Goal: Task Accomplishment & Management: Manage account settings

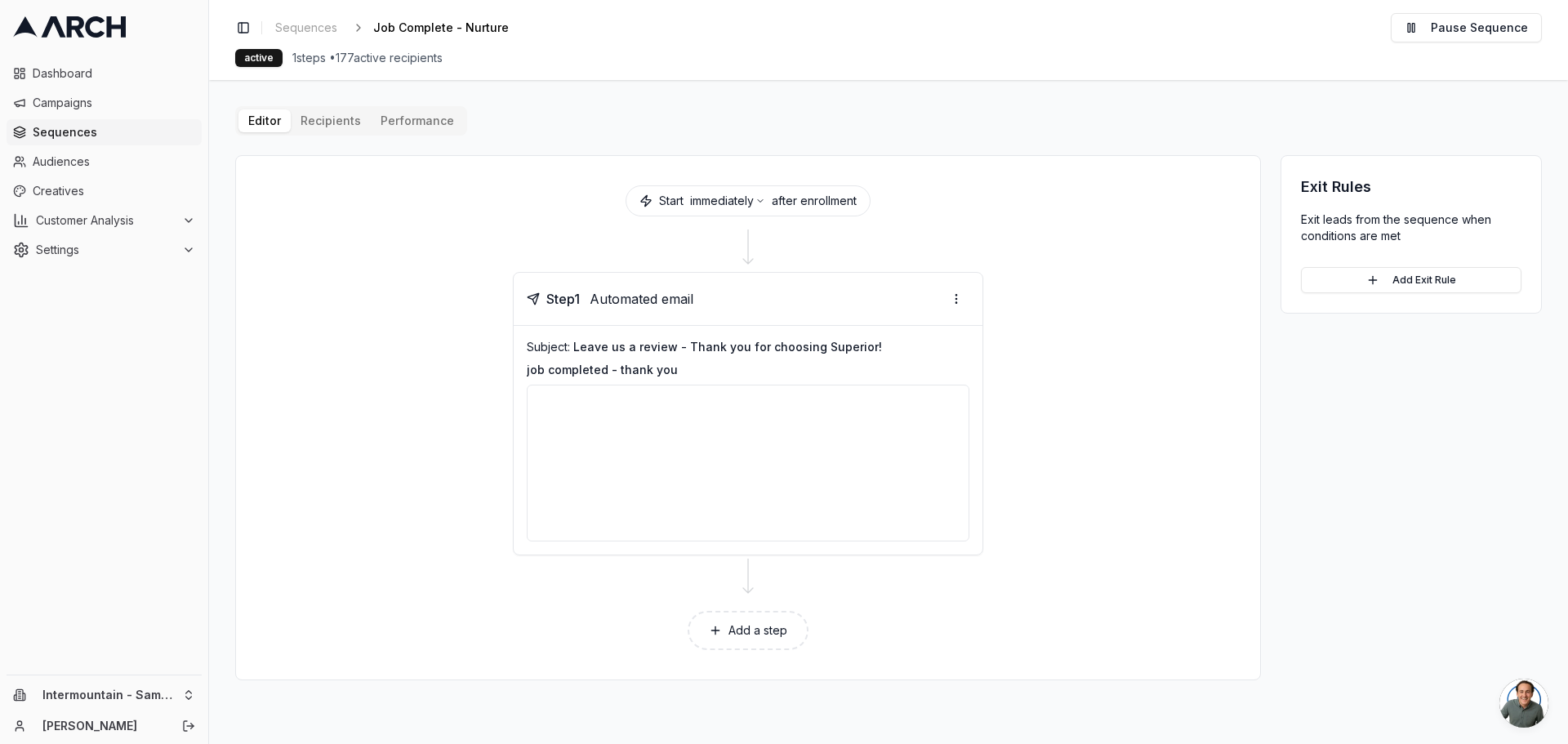
click at [724, 448] on div at bounding box center [748, 463] width 443 height 157
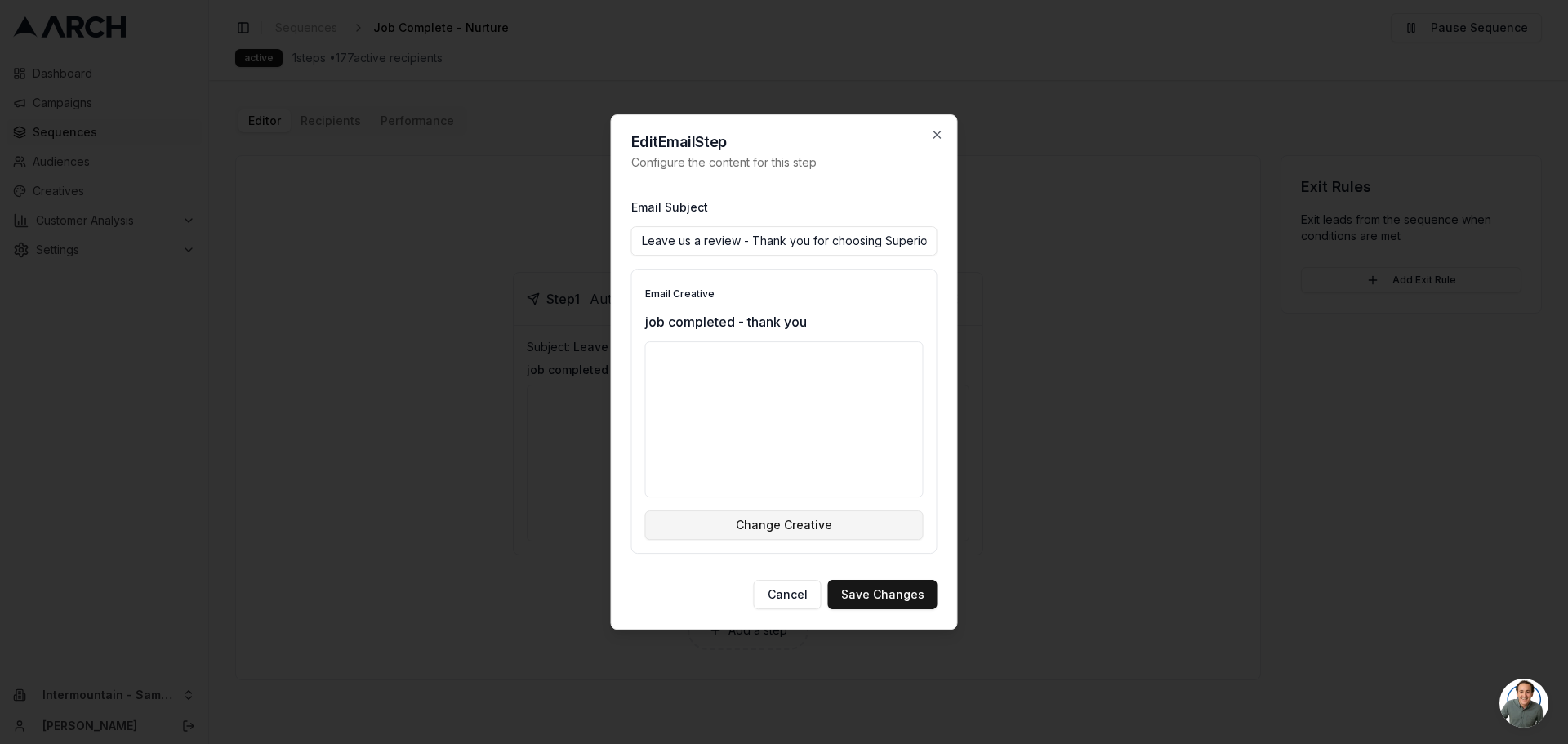
click at [849, 528] on button "Change Creative" at bounding box center [784, 525] width 278 height 29
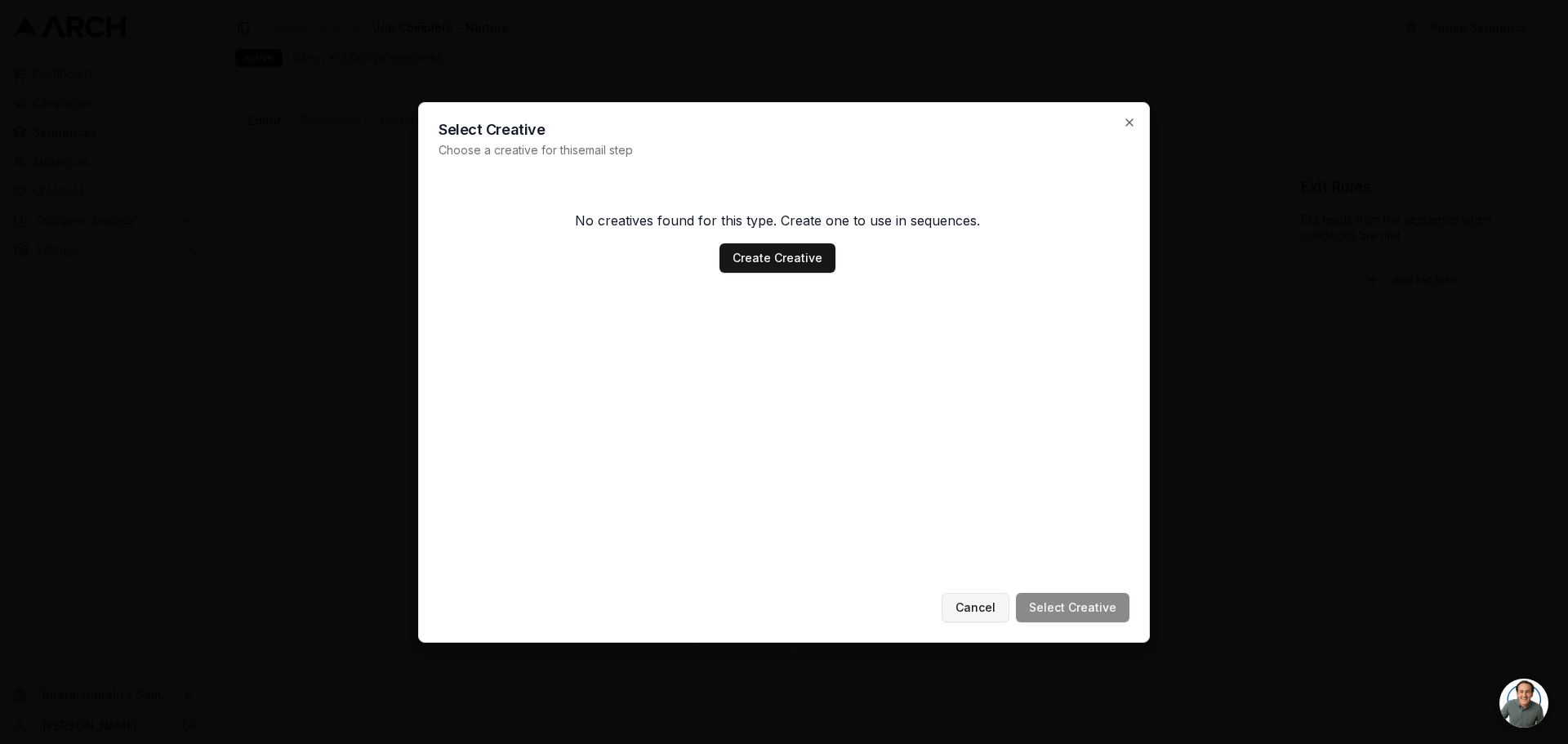
click at [967, 605] on button "Cancel" at bounding box center [975, 607] width 68 height 29
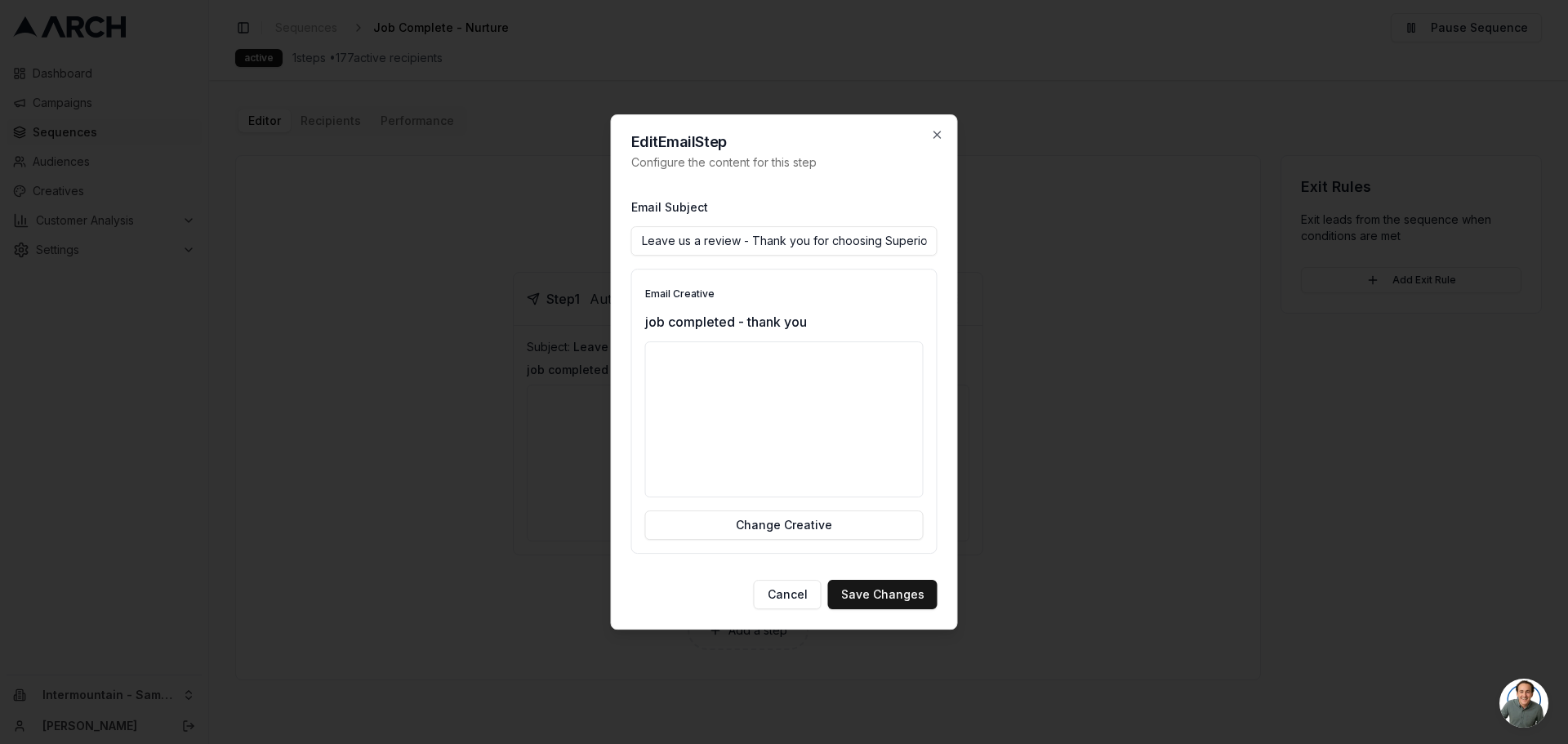
click at [857, 241] on input "Leave us a review - Thank you for choosing Superior!" at bounding box center [784, 240] width 306 height 29
click at [947, 140] on div "Edit Email Step Configure the content for this step Email Subject Leave us a re…" at bounding box center [784, 372] width 347 height 516
click at [932, 132] on icon "button" at bounding box center [938, 135] width 13 height 13
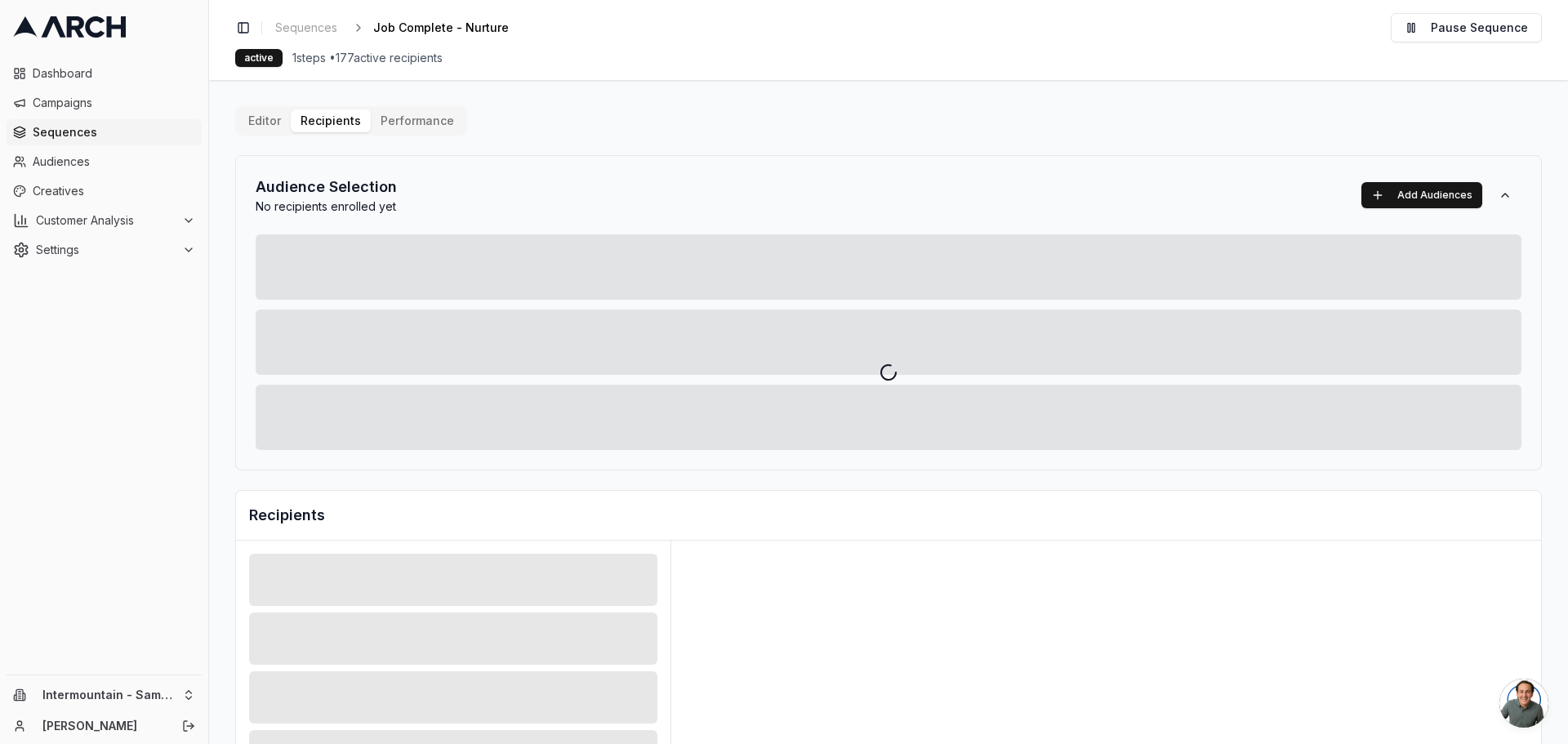
click at [331, 124] on div "Editor Recipients Performance Audience Selection No recipients enrolled yet Add…" at bounding box center [889, 568] width 1307 height 926
click at [397, 124] on div at bounding box center [889, 372] width 1359 height 744
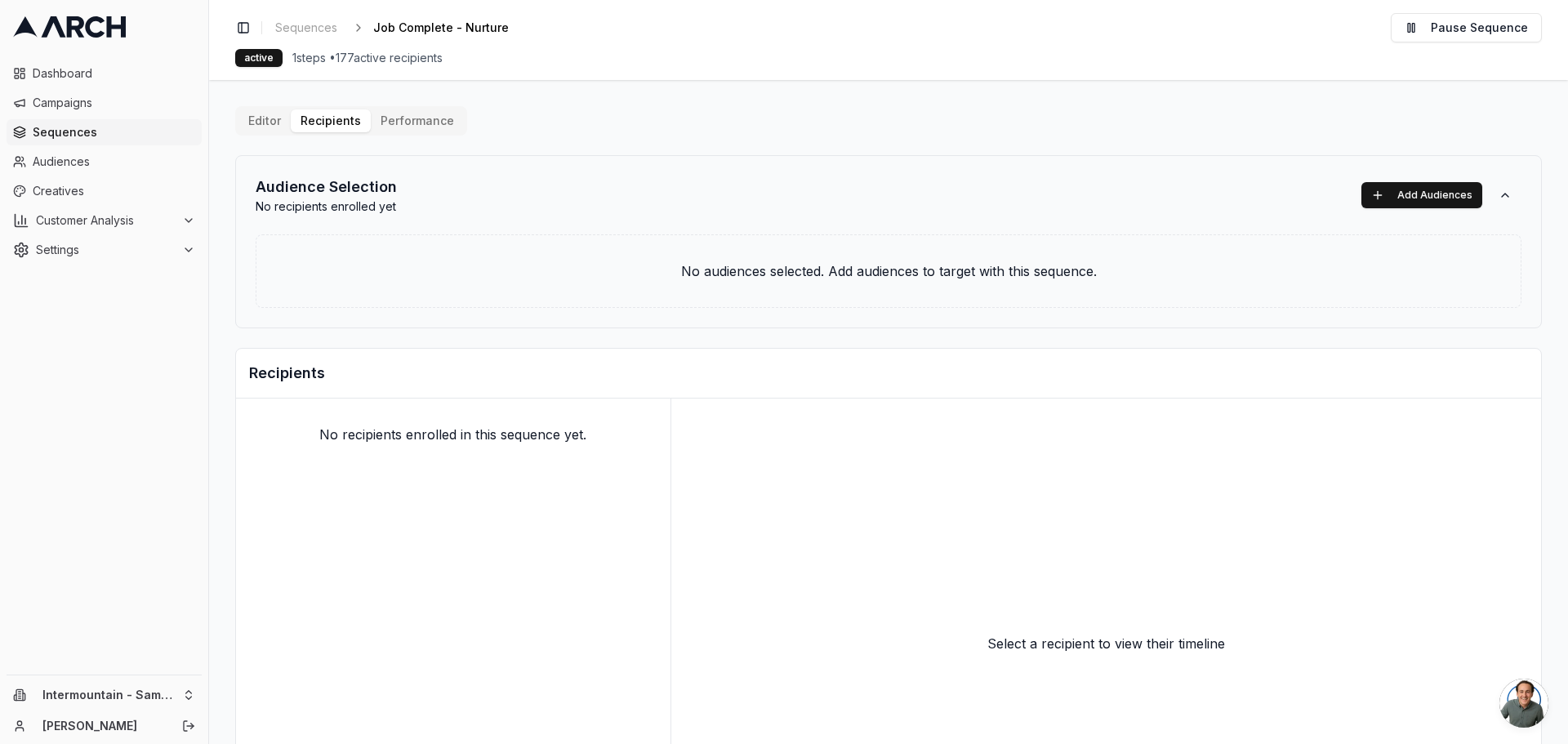
click at [405, 55] on span "1 steps • 177 active recipients" at bounding box center [367, 57] width 150 height 16
